Goal: Information Seeking & Learning: Find specific page/section

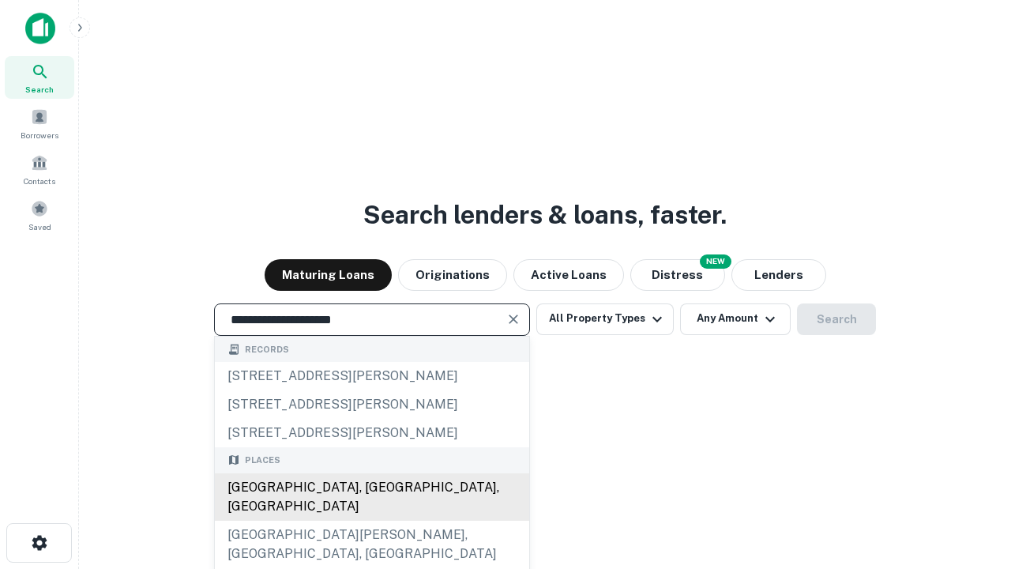
click at [371, 520] on div "[GEOGRAPHIC_DATA], [GEOGRAPHIC_DATA], [GEOGRAPHIC_DATA]" at bounding box center [372, 496] width 314 height 47
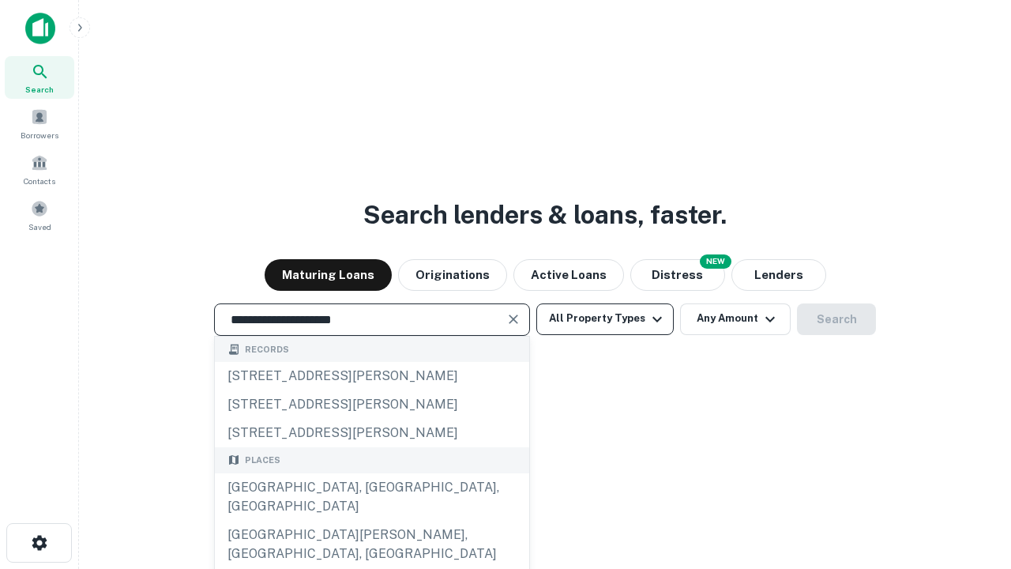
click at [605, 318] on button "All Property Types" at bounding box center [604, 319] width 137 height 32
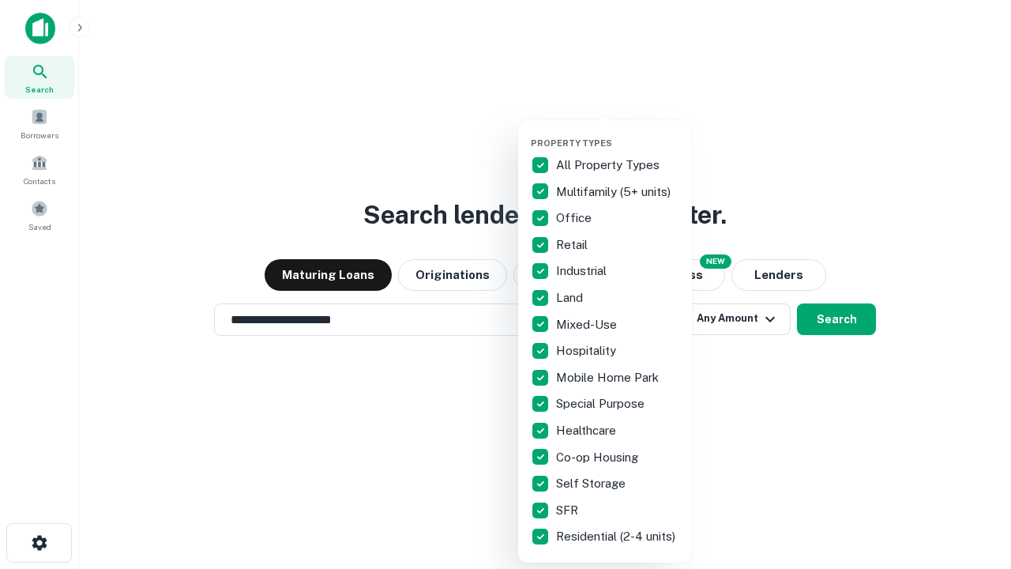
type input "**********"
click at [618, 133] on button "button" at bounding box center [618, 133] width 174 height 1
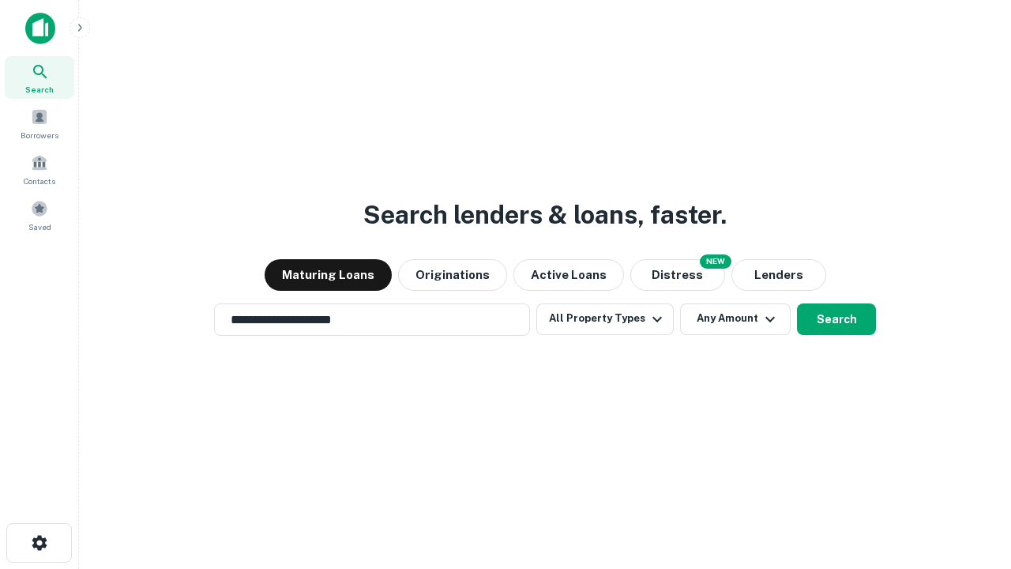
scroll to position [24, 0]
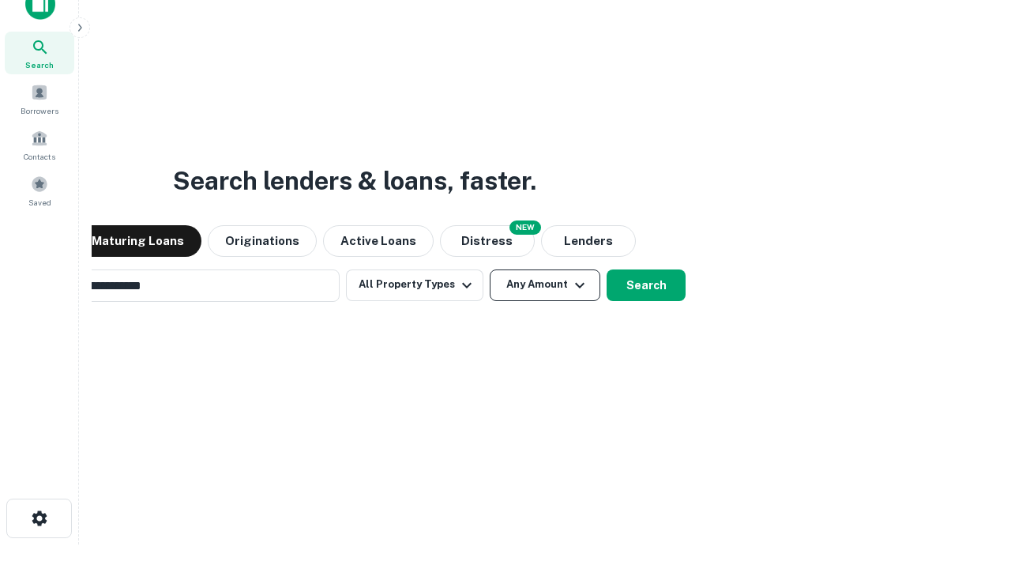
click at [490, 269] on button "Any Amount" at bounding box center [545, 285] width 111 height 32
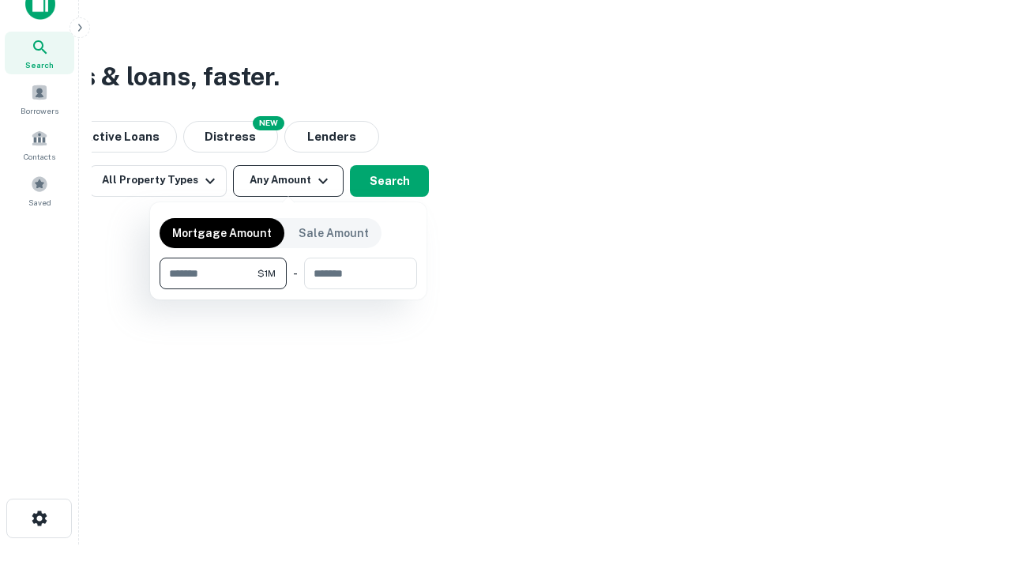
scroll to position [25, 0]
type input "*******"
click at [288, 289] on button "button" at bounding box center [288, 289] width 257 height 1
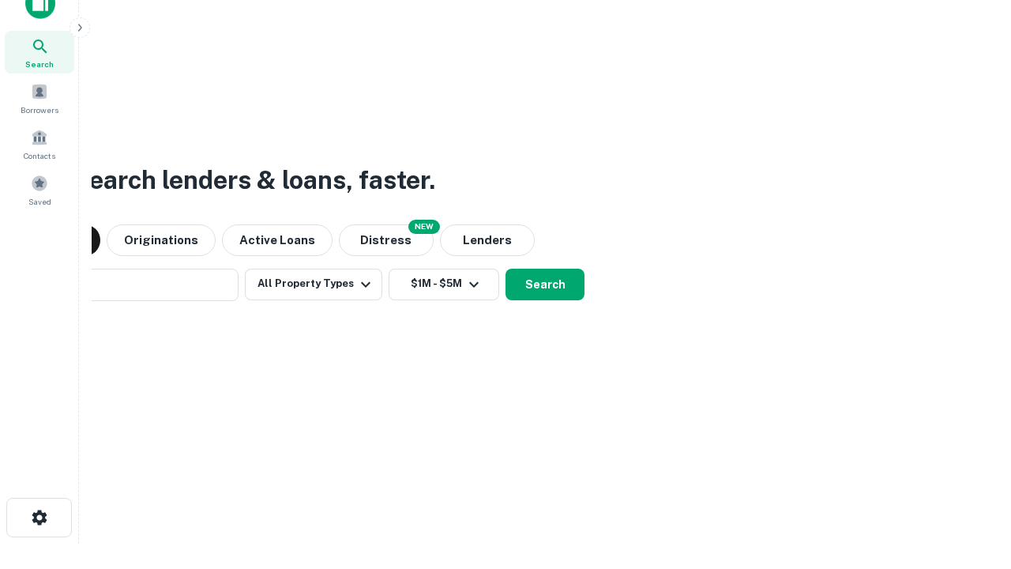
scroll to position [24, 0]
click at [505, 269] on button "Search" at bounding box center [544, 285] width 79 height 32
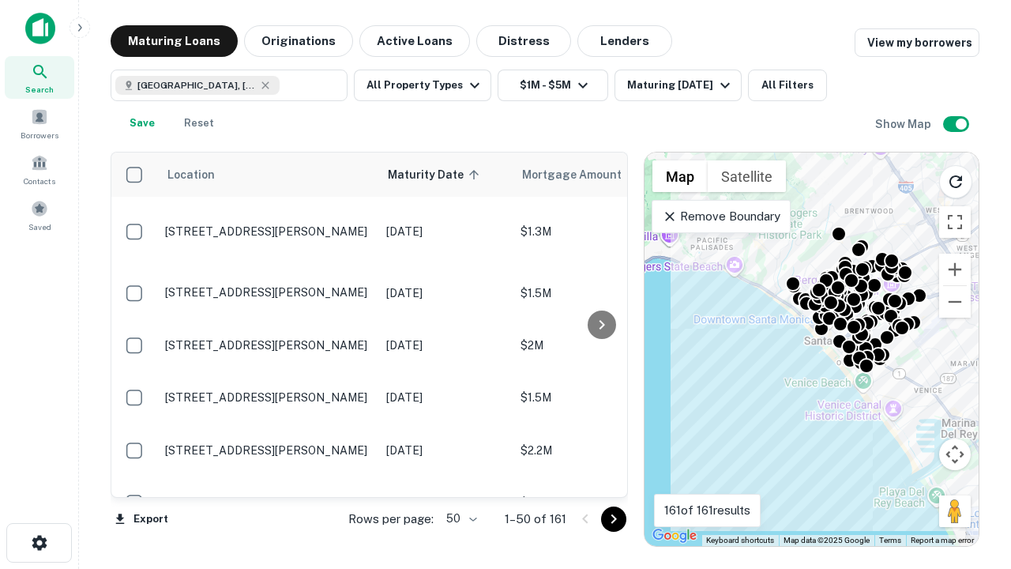
click at [459, 518] on body "Search Borrowers Contacts Saved Maturing Loans Originations Active Loans Distre…" at bounding box center [505, 284] width 1011 height 569
click at [460, 479] on li "25" at bounding box center [460, 478] width 46 height 28
